Goal: Information Seeking & Learning: Learn about a topic

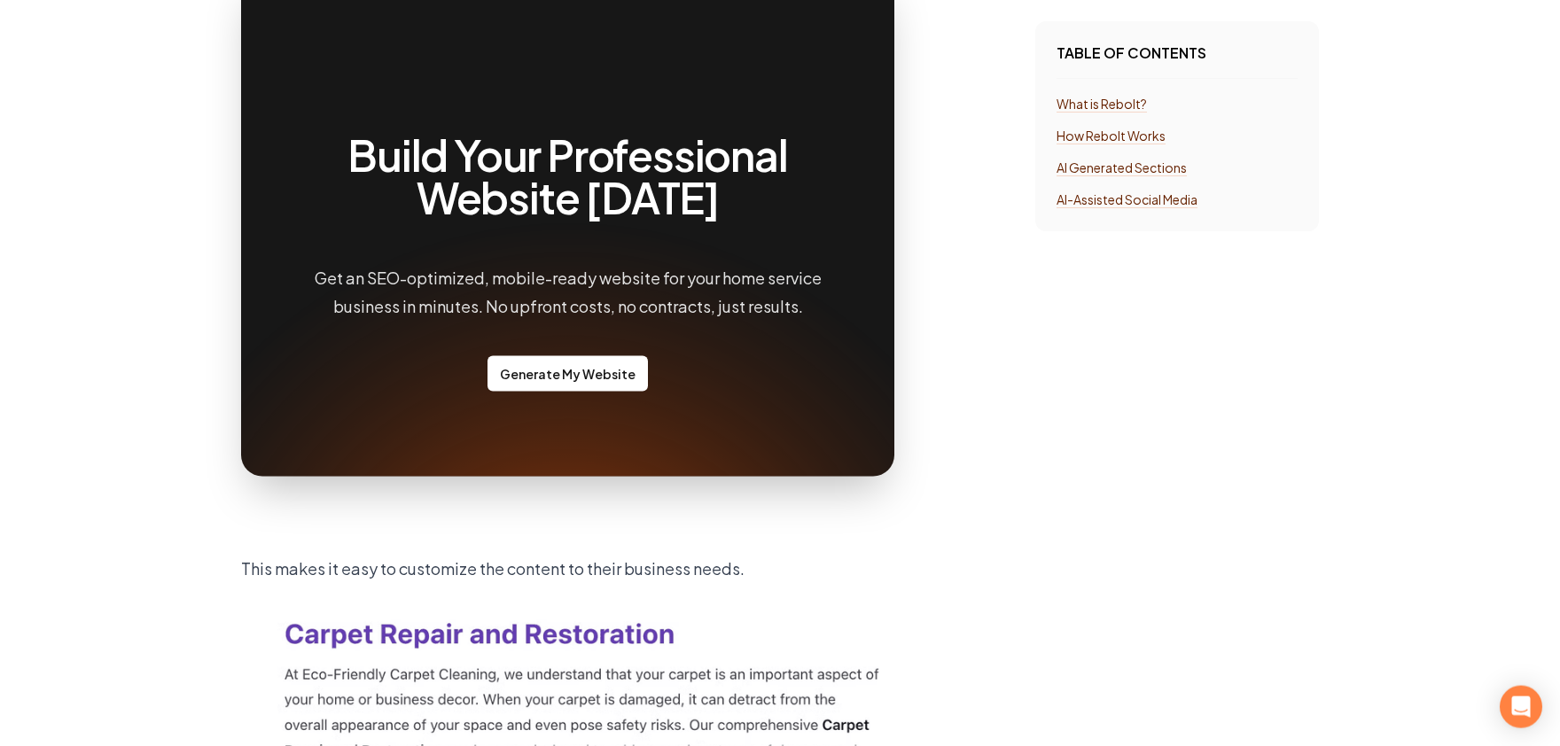
scroll to position [1658, 0]
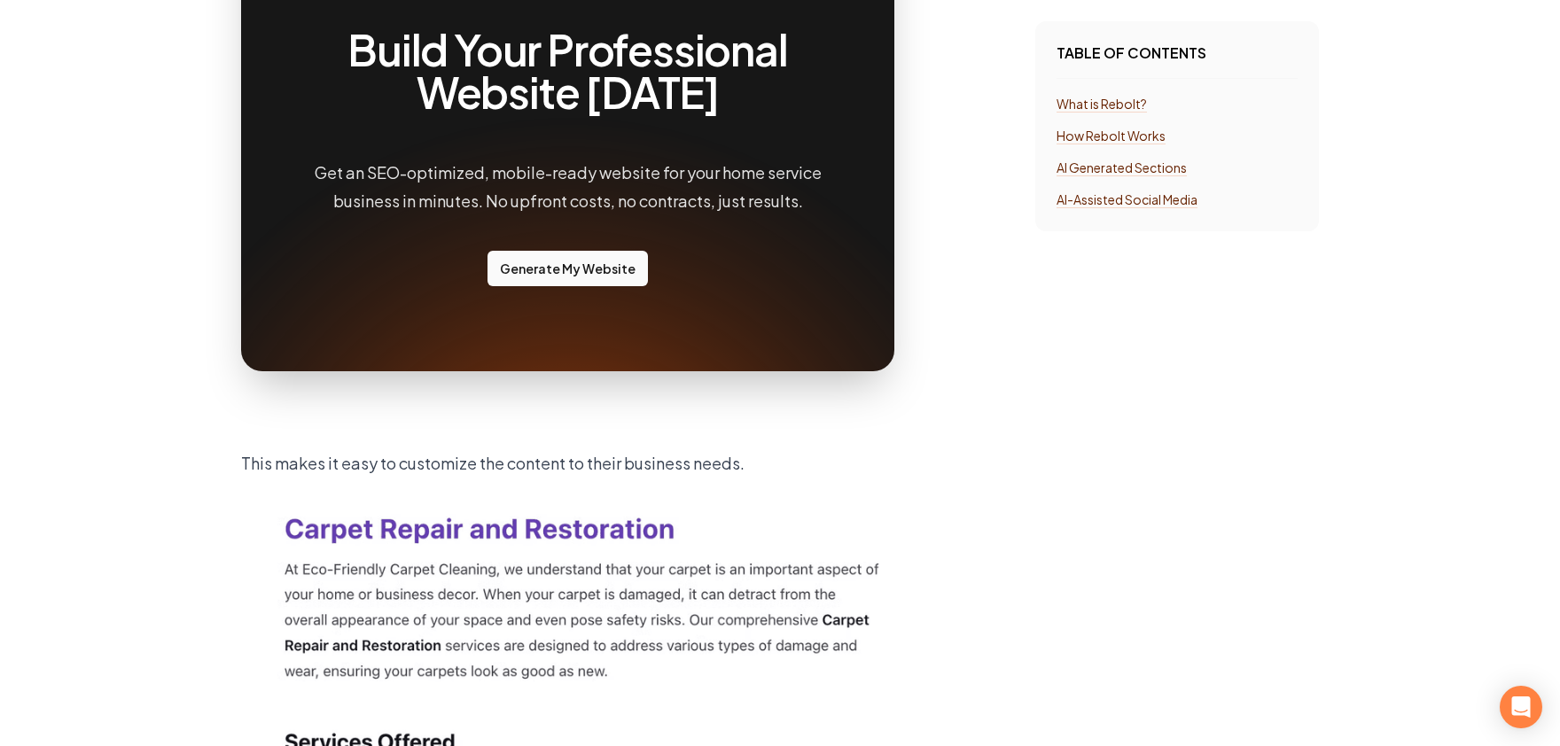
click at [564, 259] on link "Generate My Website" at bounding box center [568, 268] width 160 height 35
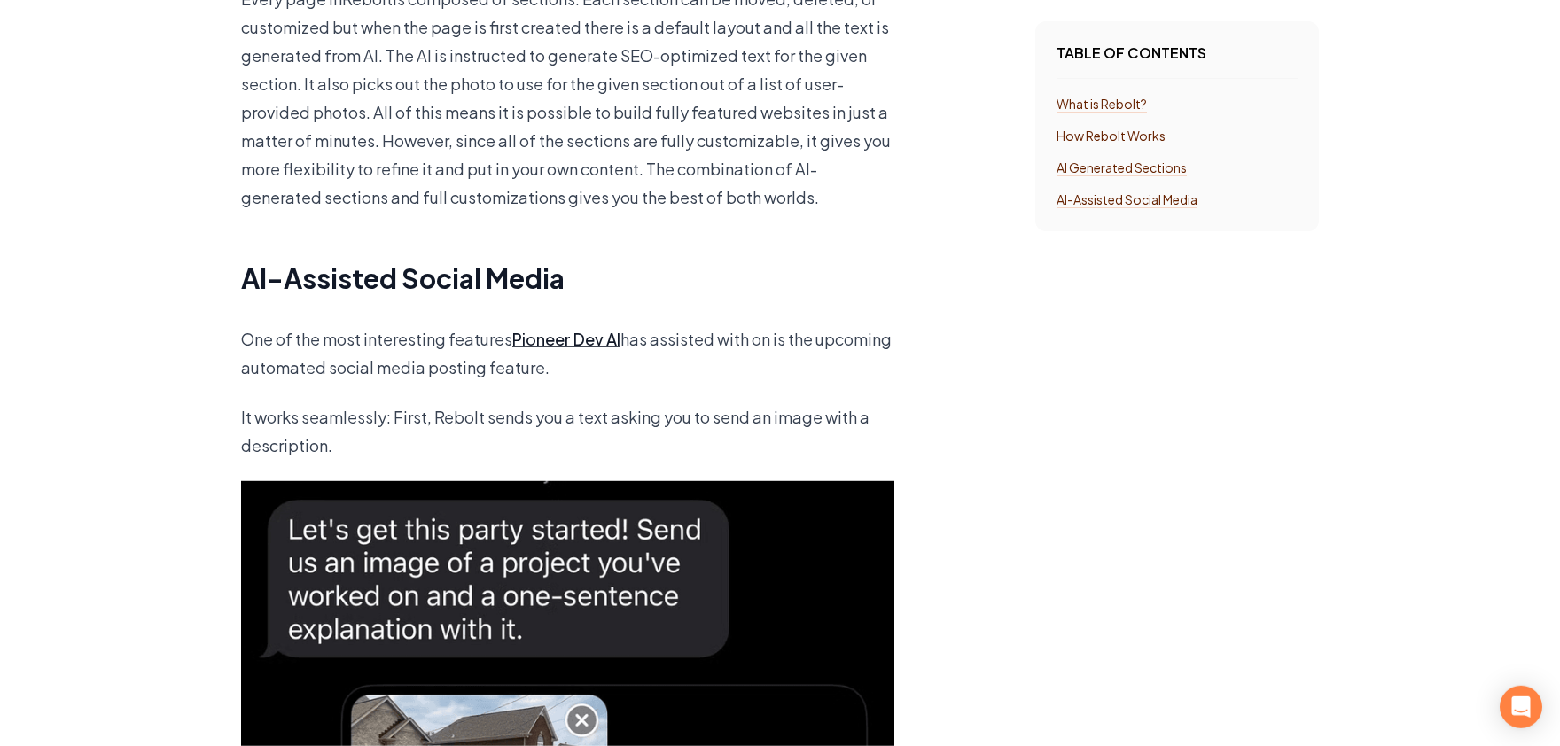
scroll to position [3218, 0]
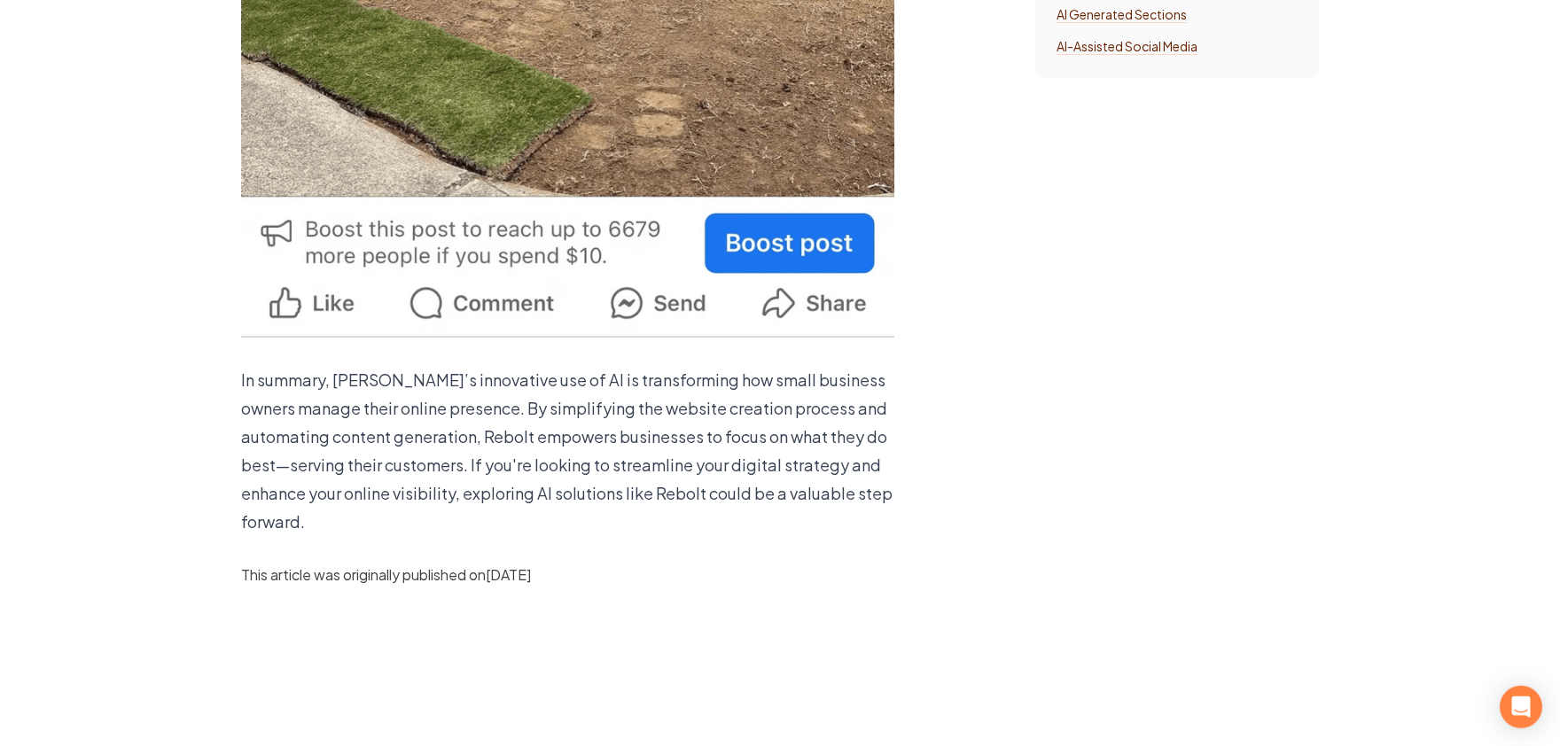
scroll to position [5168, 0]
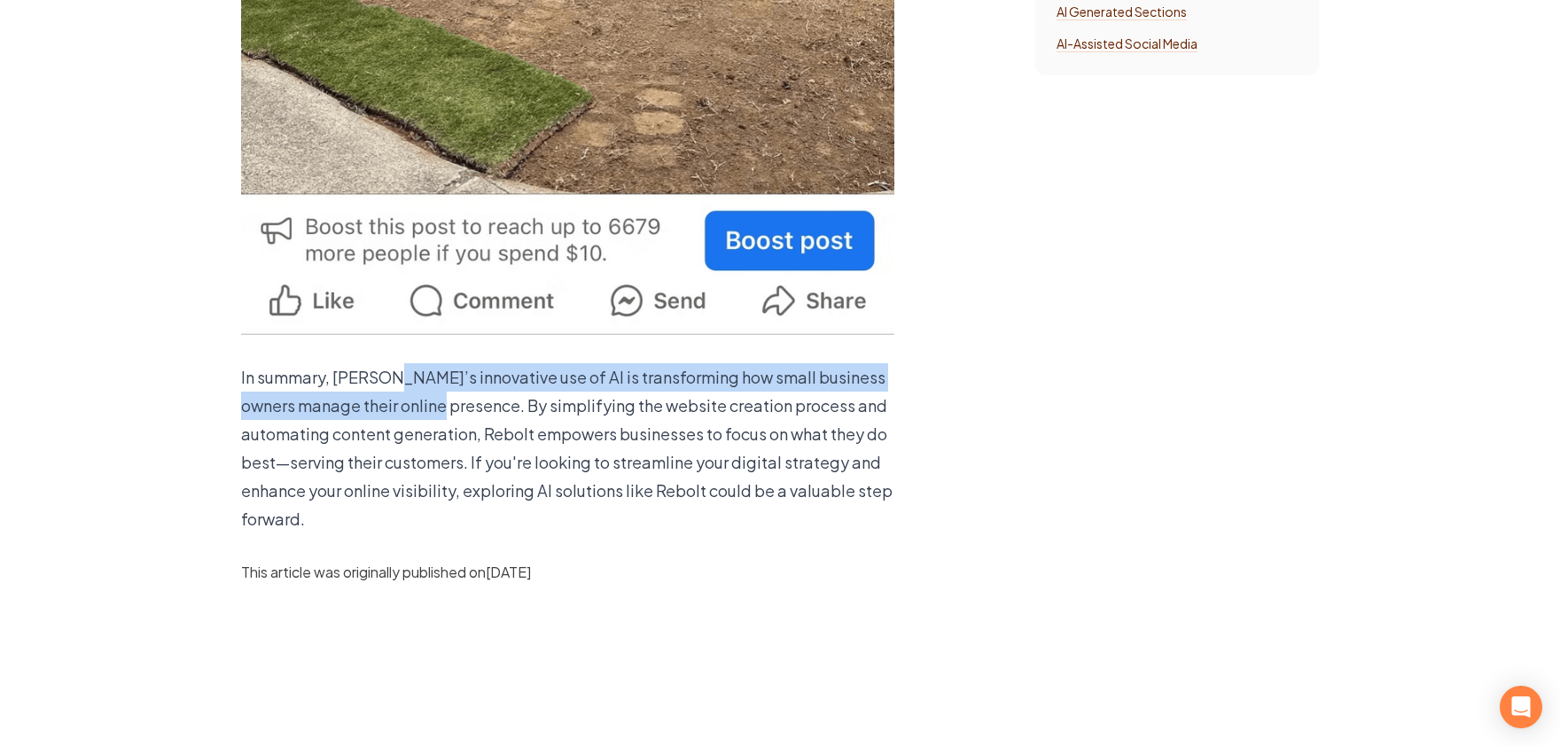
drag, startPoint x: 386, startPoint y: 343, endPoint x: 448, endPoint y: 376, distance: 70.2
click at [448, 376] on p "In summary, Rebolt’s innovative use of AI is transforming how small business ow…" at bounding box center [567, 448] width 653 height 170
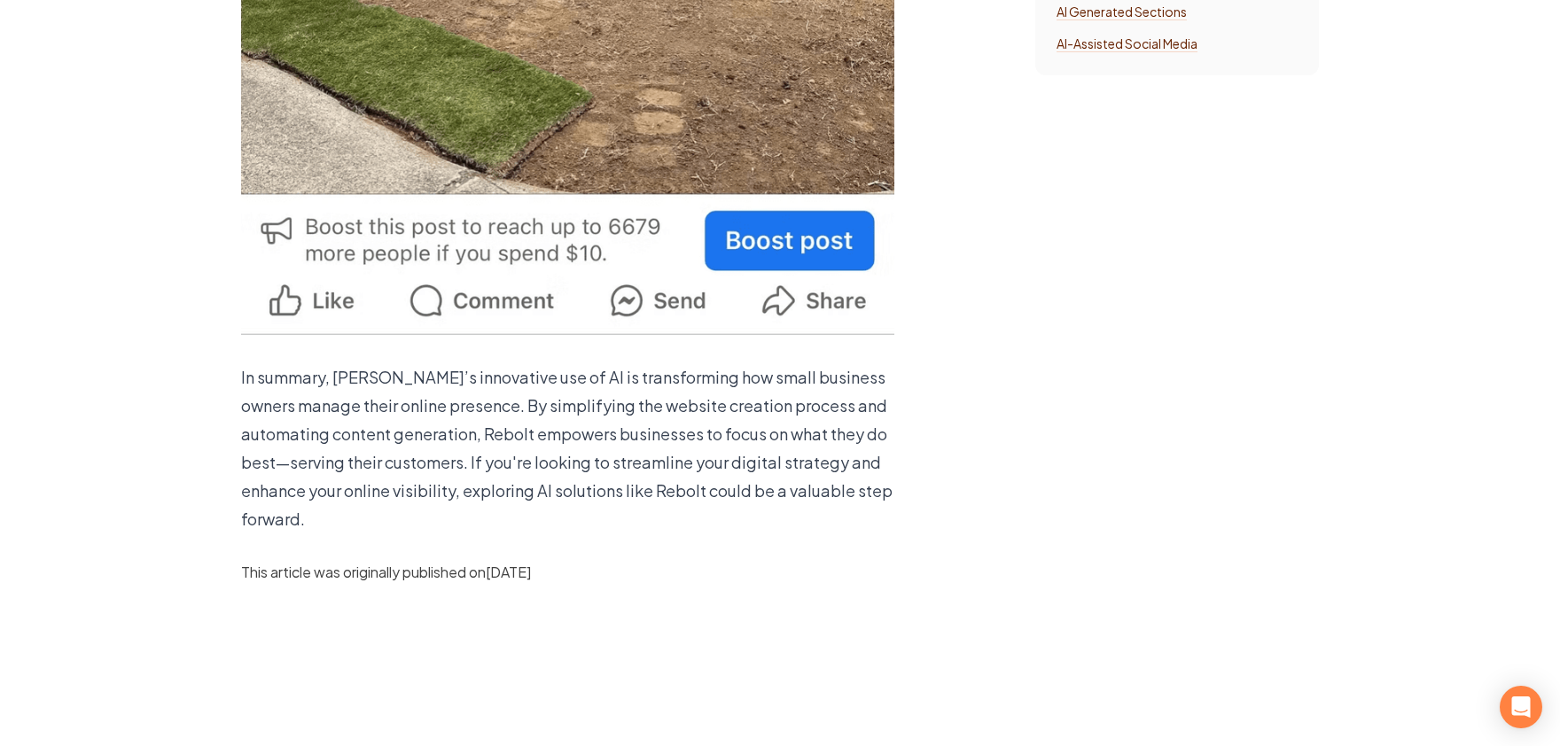
click at [546, 386] on p "In summary, Rebolt’s innovative use of AI is transforming how small business ow…" at bounding box center [567, 448] width 653 height 170
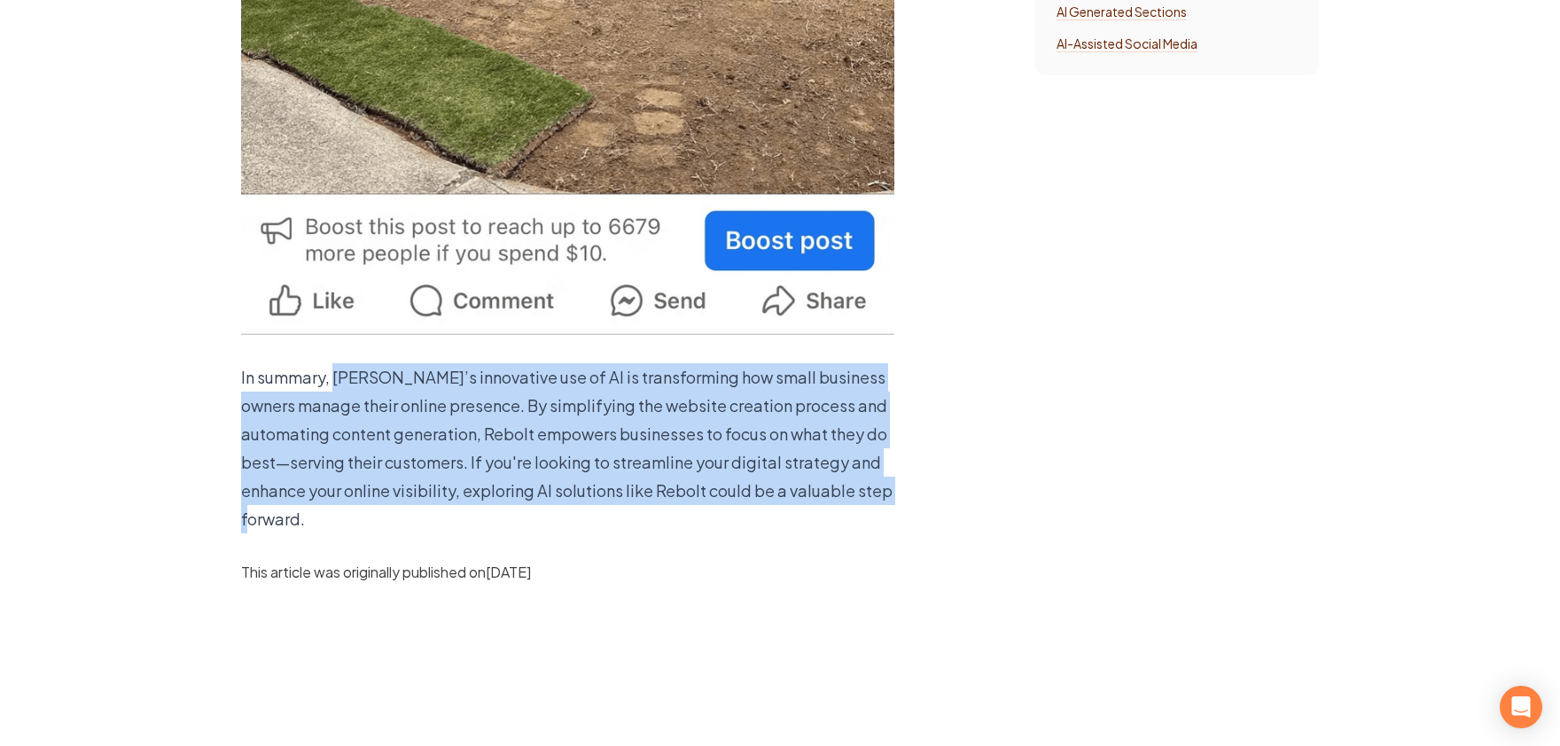
drag, startPoint x: 331, startPoint y: 494, endPoint x: 337, endPoint y: 347, distance: 147.3
click at [337, 363] on p "In summary, Rebolt’s innovative use of AI is transforming how small business ow…" at bounding box center [567, 448] width 653 height 170
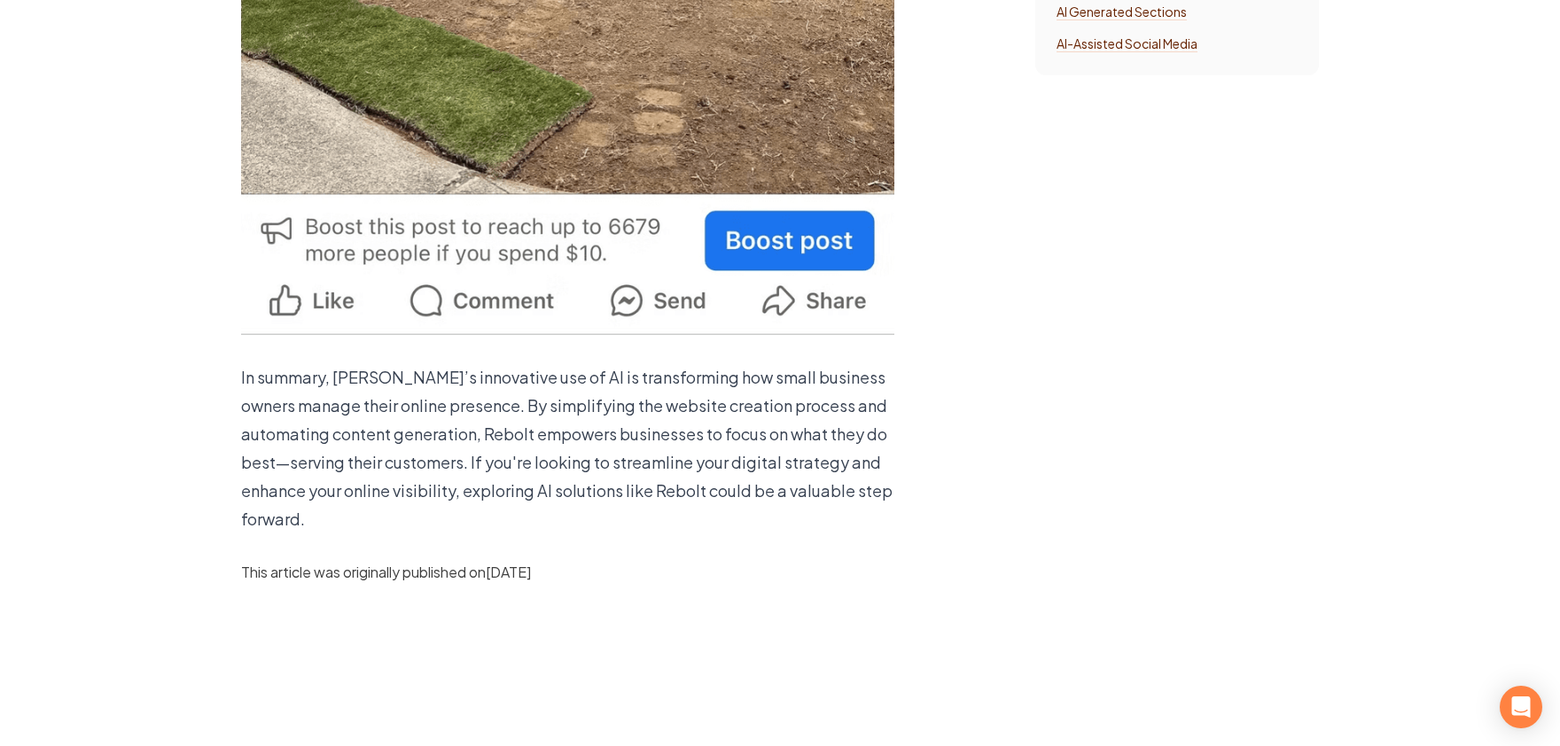
click at [521, 419] on p "In summary, Rebolt’s innovative use of AI is transforming how small business ow…" at bounding box center [567, 448] width 653 height 170
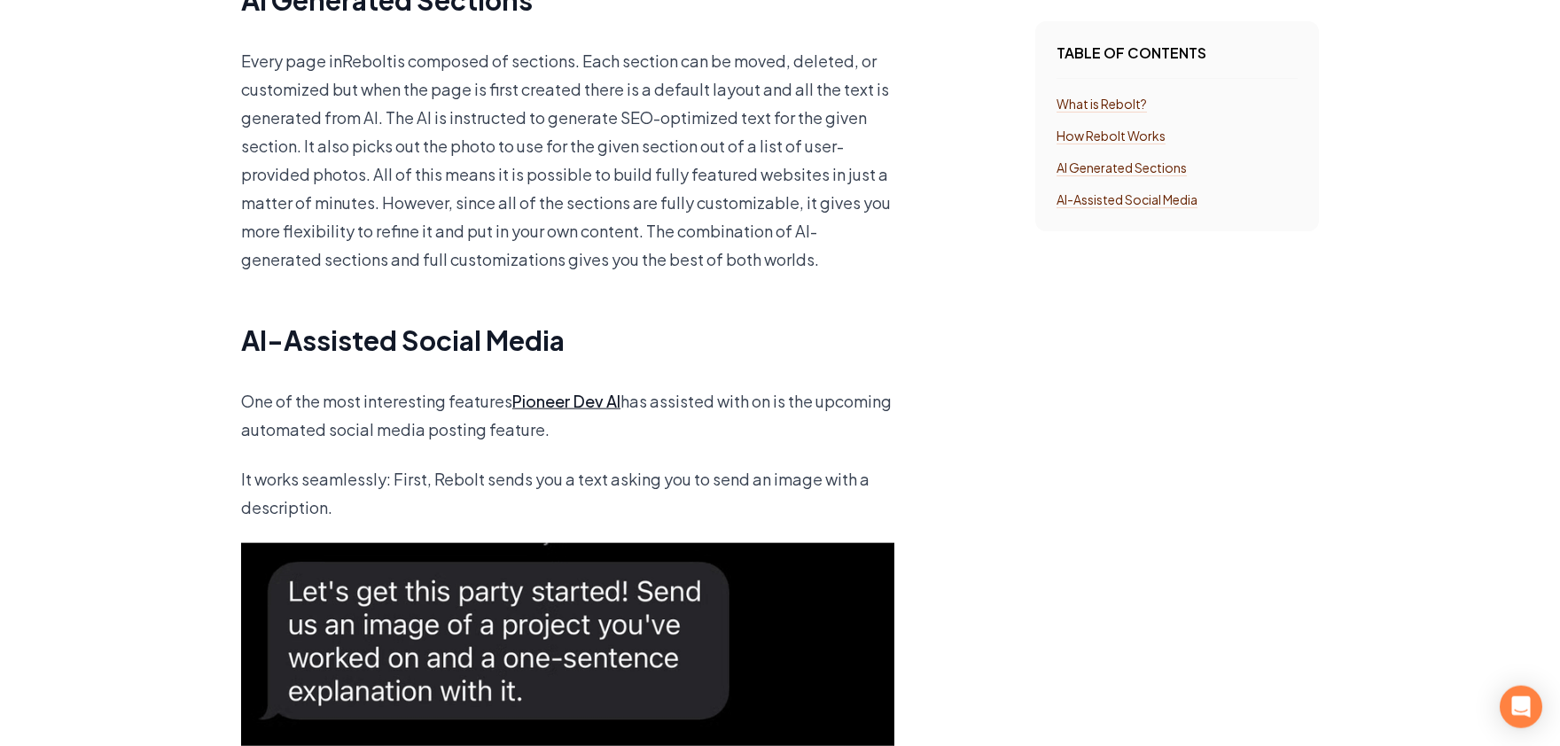
scroll to position [3218, 0]
